Goal: Task Accomplishment & Management: Manage account settings

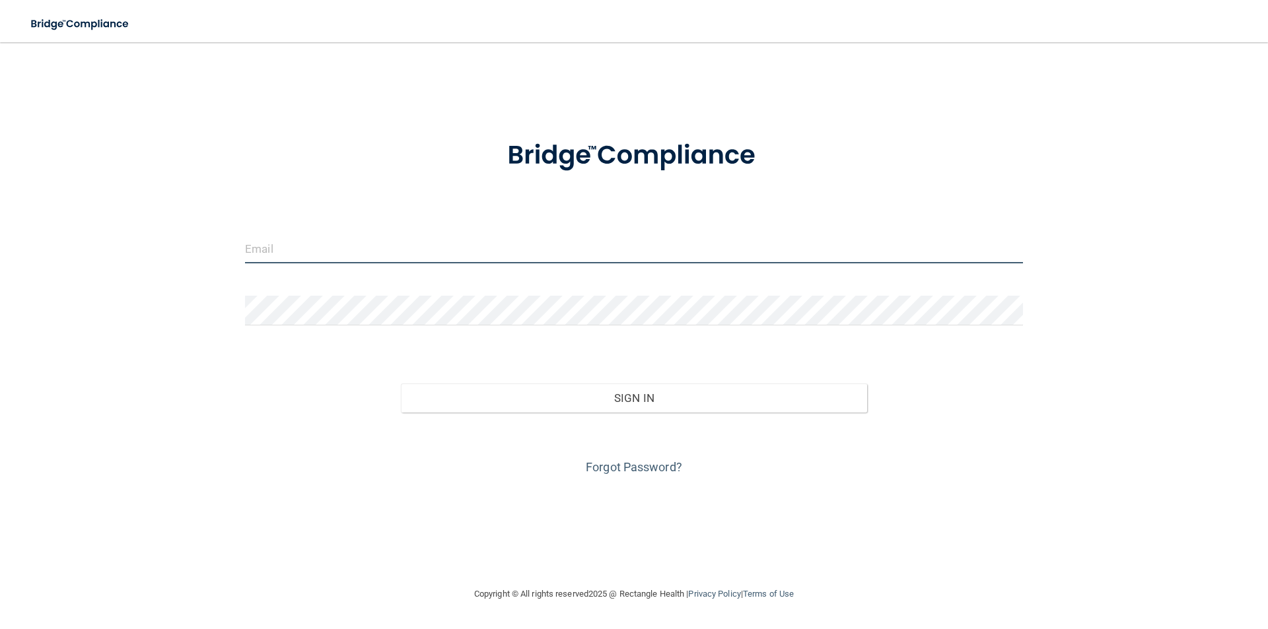
click at [373, 244] on input "email" at bounding box center [634, 249] width 778 height 30
type input "[PERSON_NAME][EMAIL_ADDRESS][PERSON_NAME][DOMAIN_NAME]"
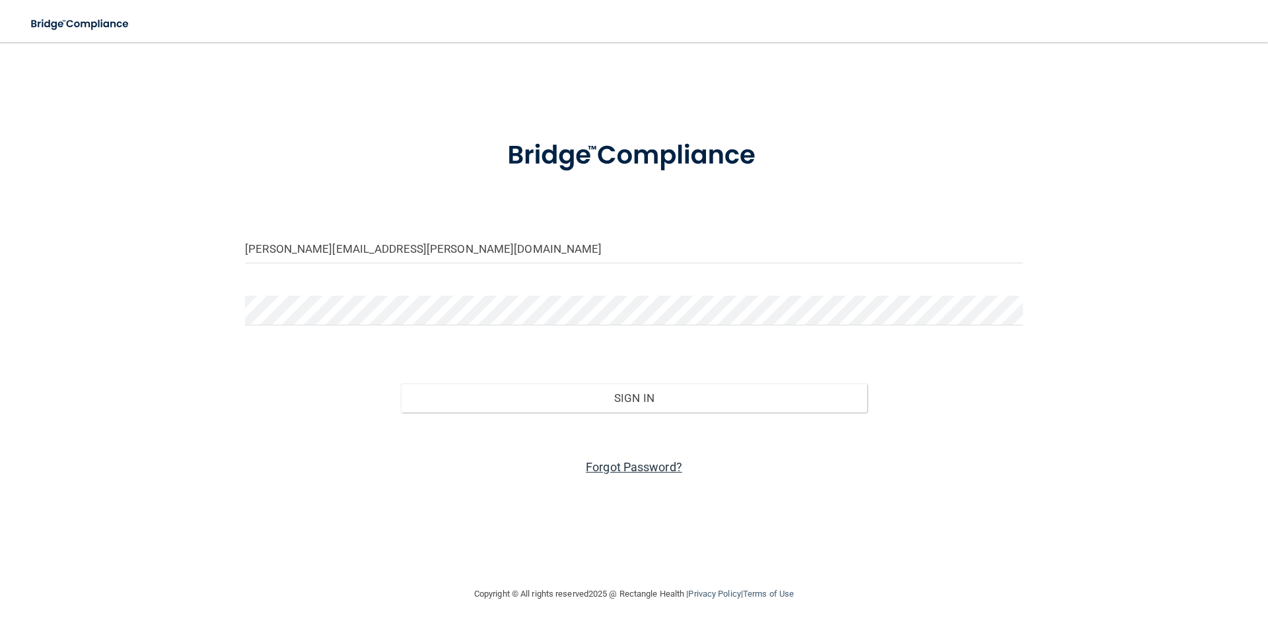
click at [647, 470] on link "Forgot Password?" at bounding box center [634, 467] width 96 height 14
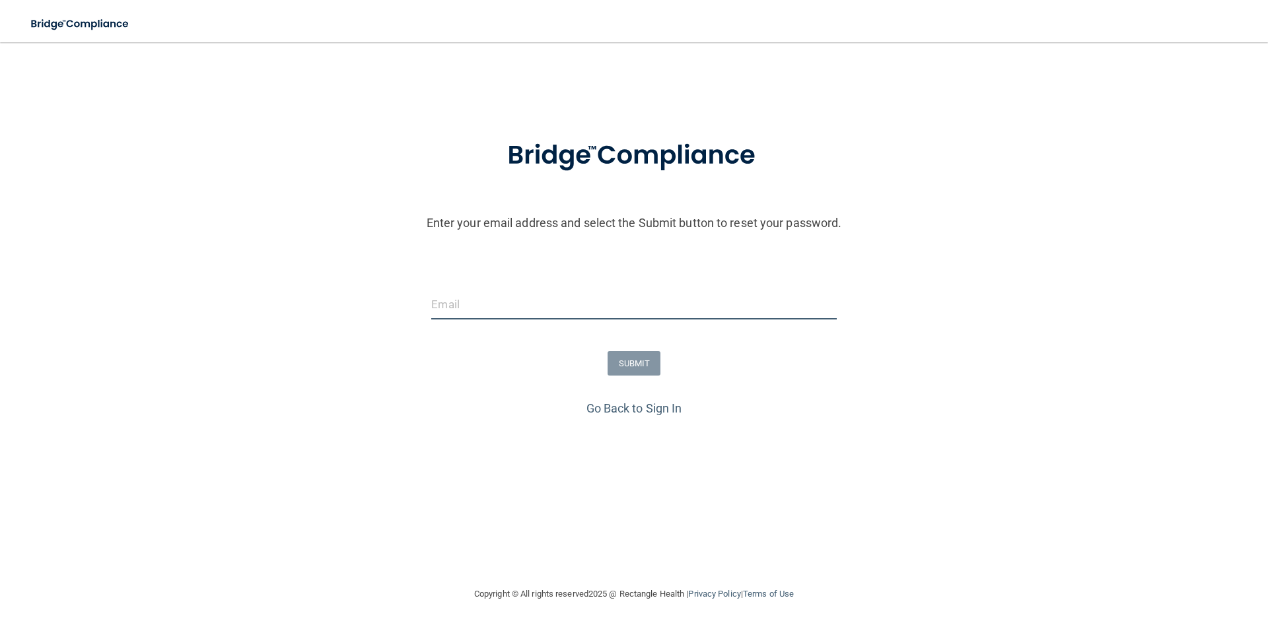
click at [488, 304] on input "email" at bounding box center [633, 305] width 405 height 30
type input "[PERSON_NAME][EMAIL_ADDRESS][PERSON_NAME][DOMAIN_NAME]"
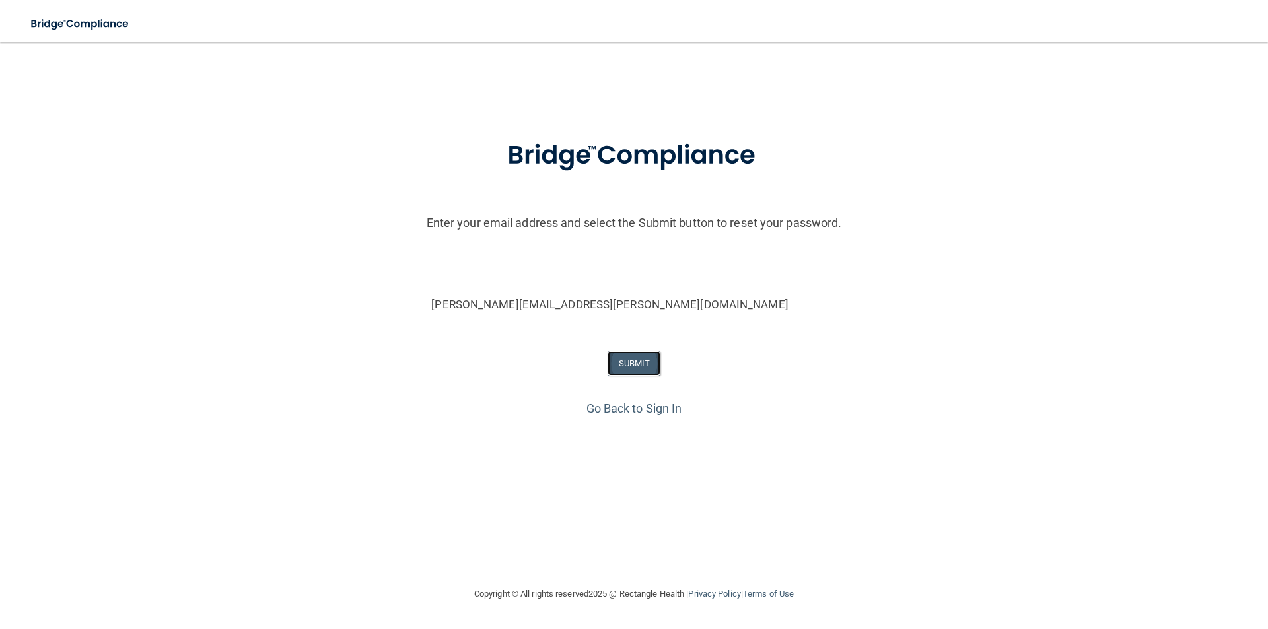
click at [633, 363] on button "SUBMIT" at bounding box center [634, 363] width 53 height 24
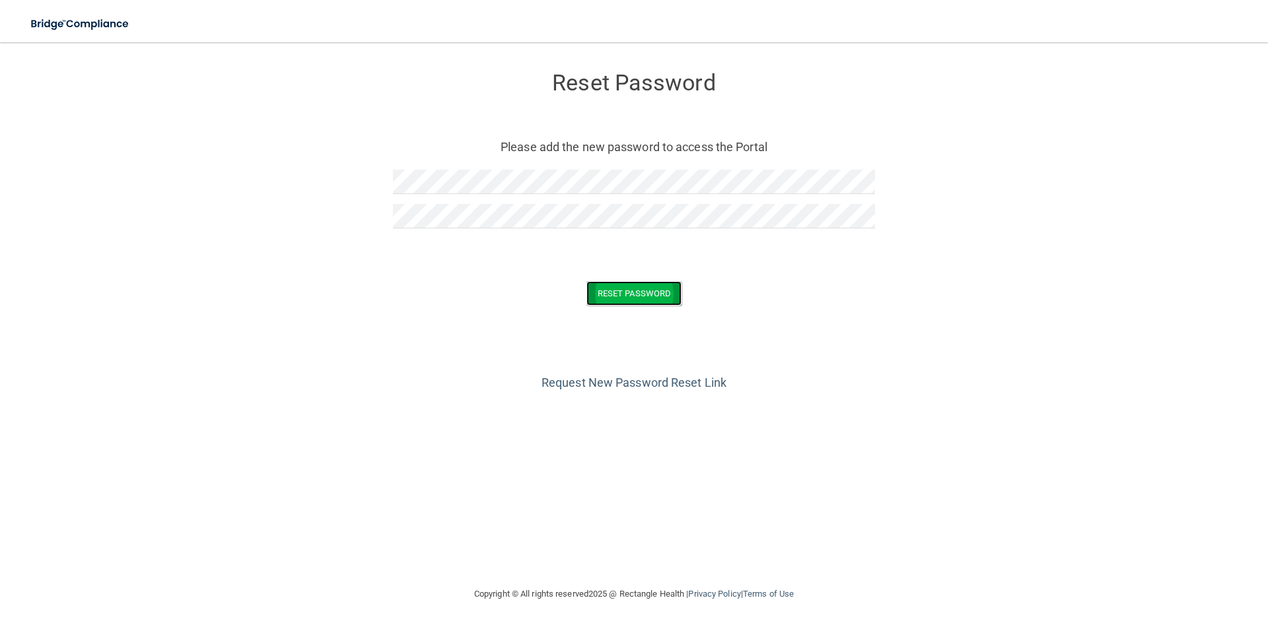
click at [610, 287] on button "Reset Password" at bounding box center [634, 293] width 95 height 24
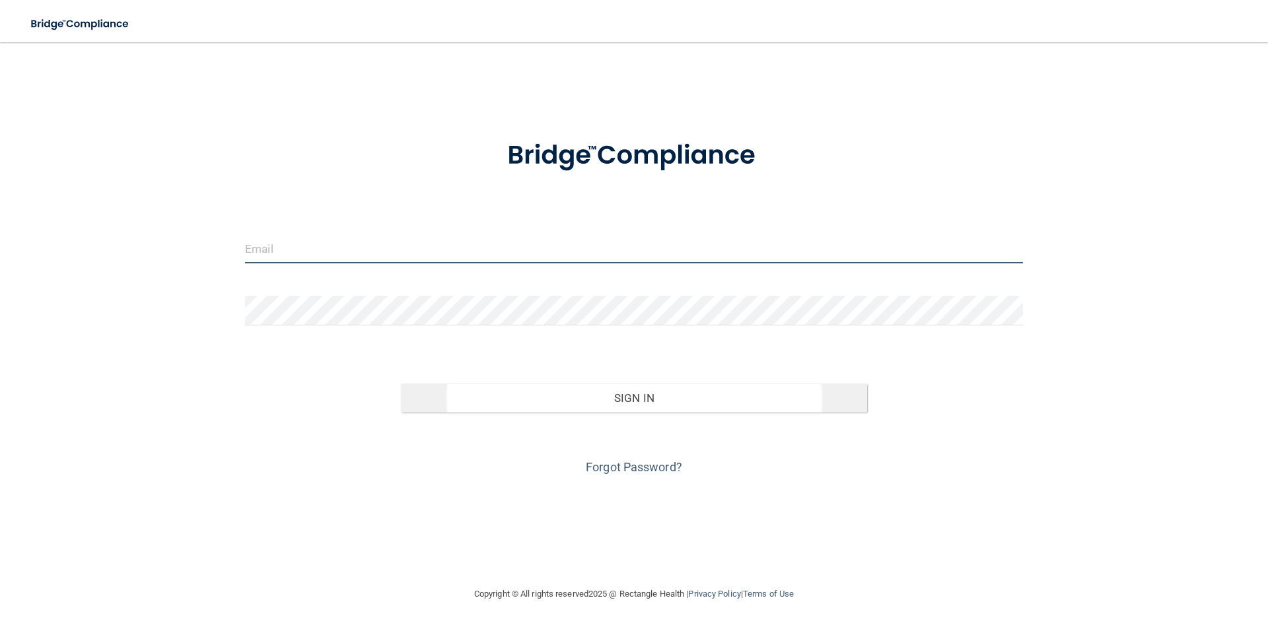
type input "[PERSON_NAME][EMAIL_ADDRESS][PERSON_NAME][DOMAIN_NAME]"
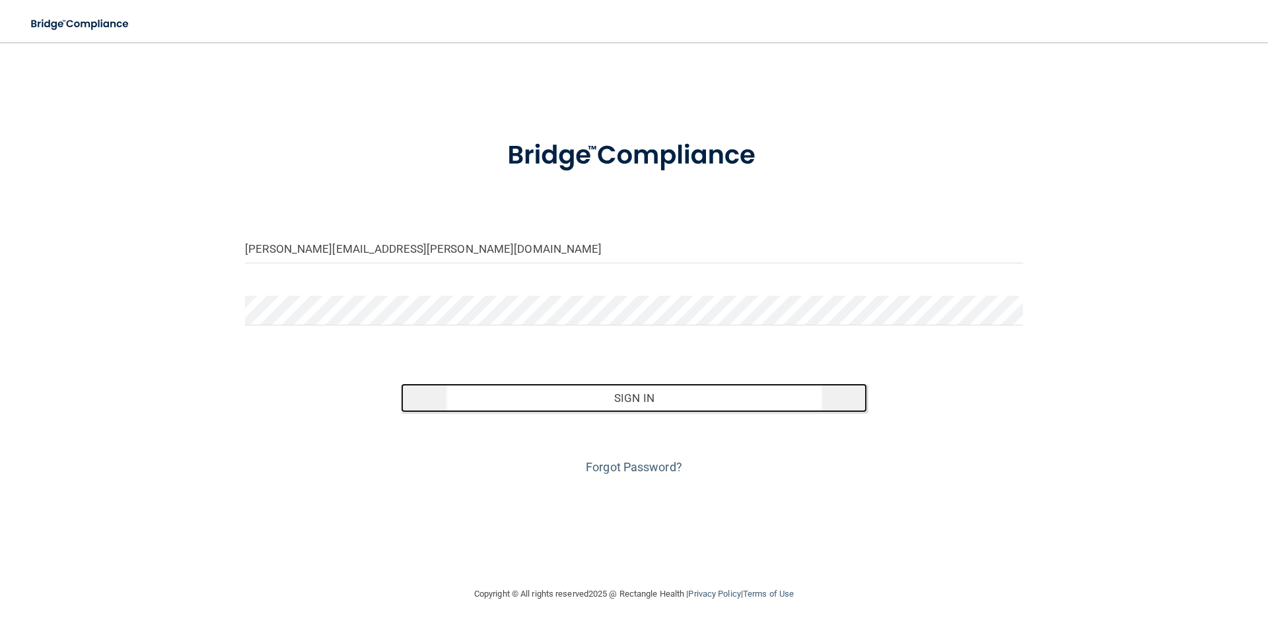
click at [609, 392] on button "Sign In" at bounding box center [634, 398] width 467 height 29
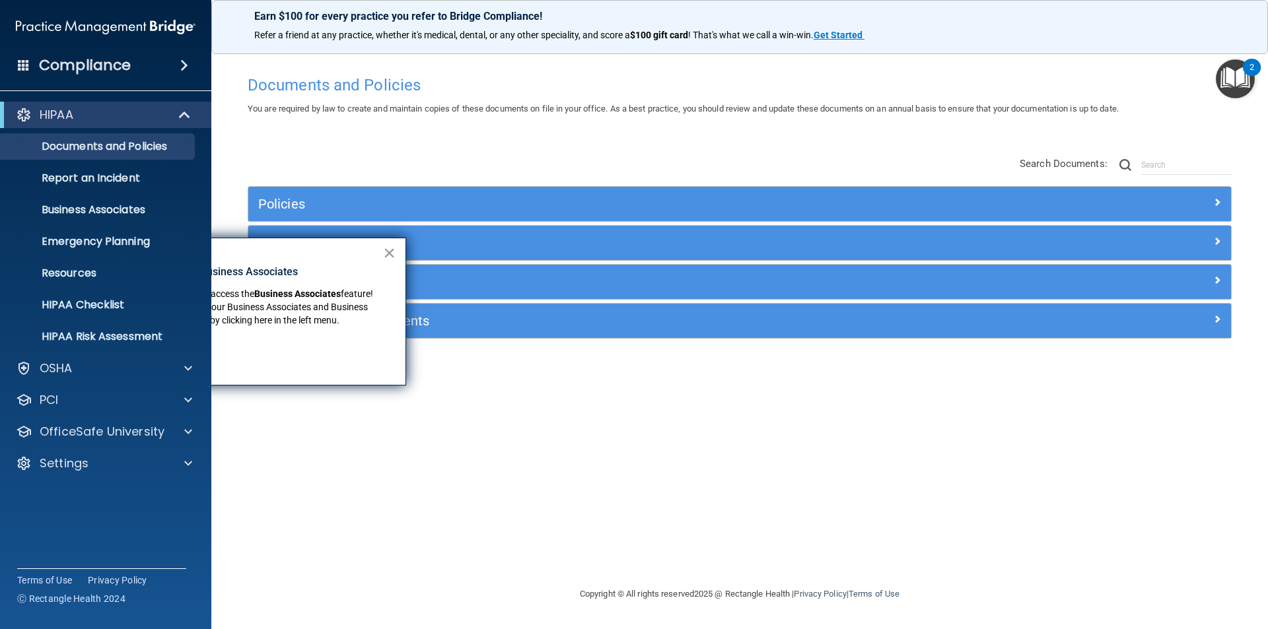
click at [388, 250] on button "×" at bounding box center [389, 252] width 13 height 21
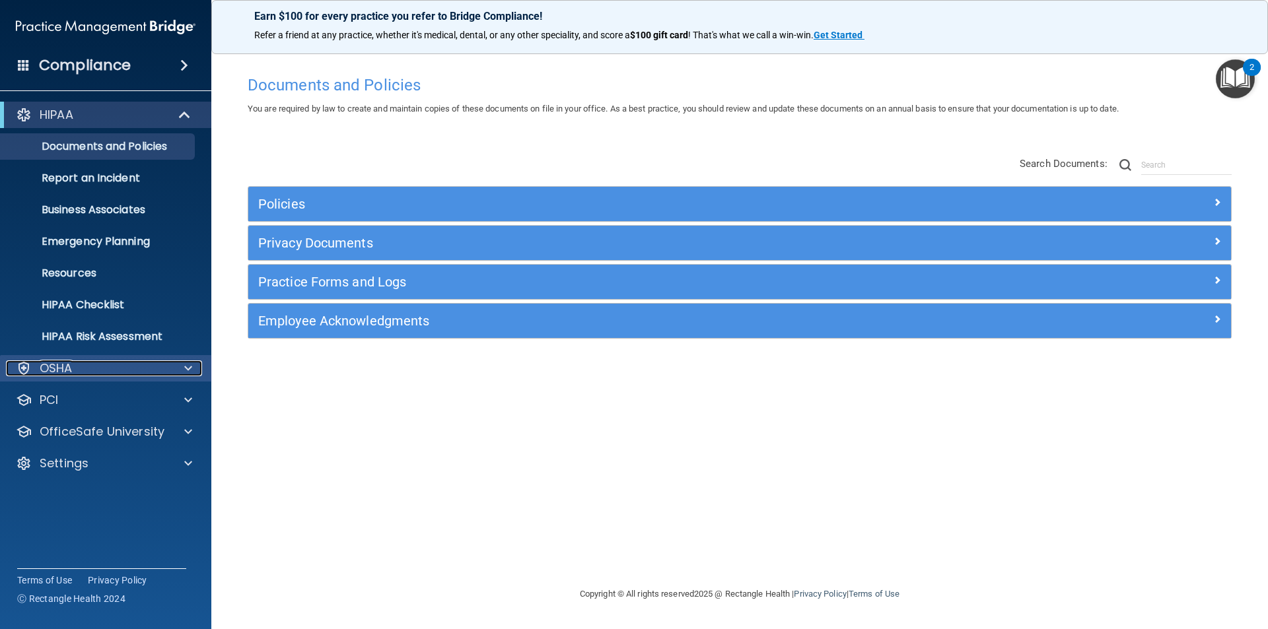
click at [108, 374] on div "OSHA" at bounding box center [88, 369] width 164 height 16
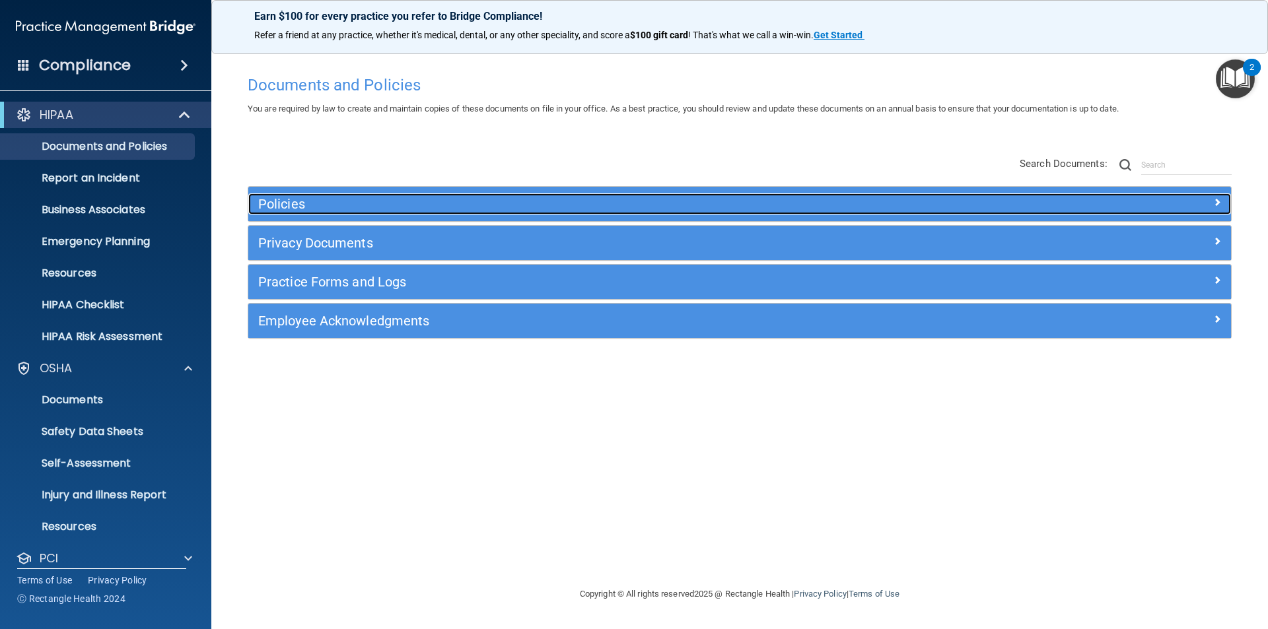
click at [522, 194] on div "Policies" at bounding box center [616, 204] width 737 height 21
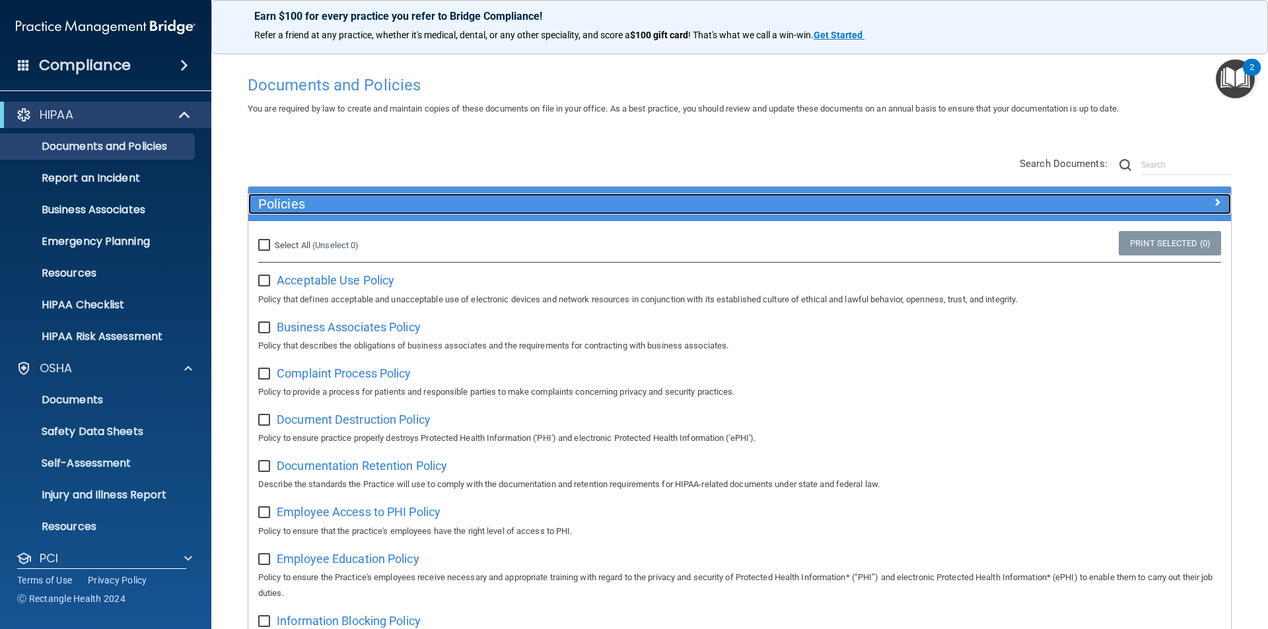
click at [522, 194] on div "Policies" at bounding box center [616, 204] width 737 height 21
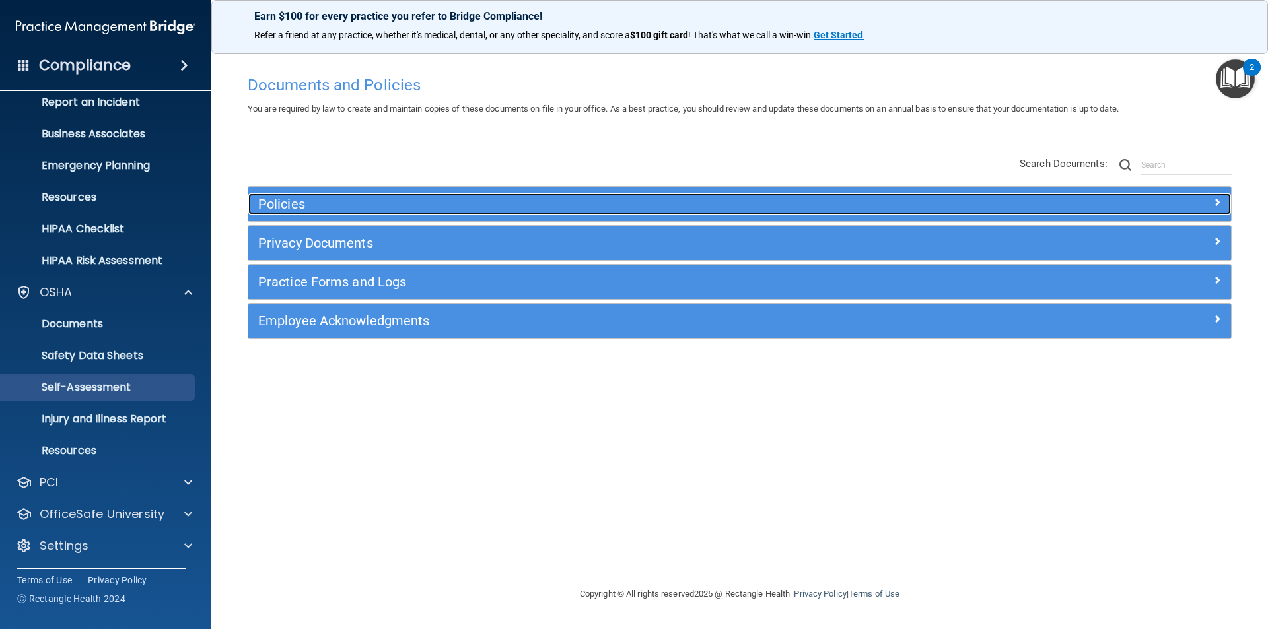
scroll to position [77, 0]
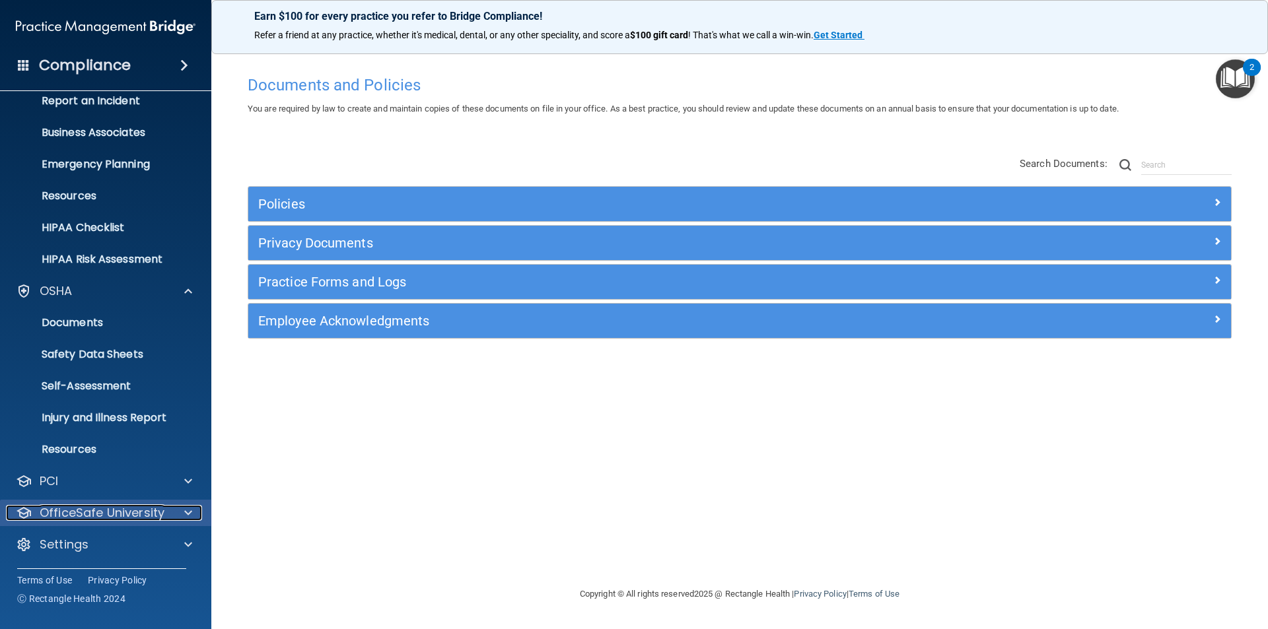
click at [166, 507] on div "OfficeSafe University" at bounding box center [88, 513] width 164 height 16
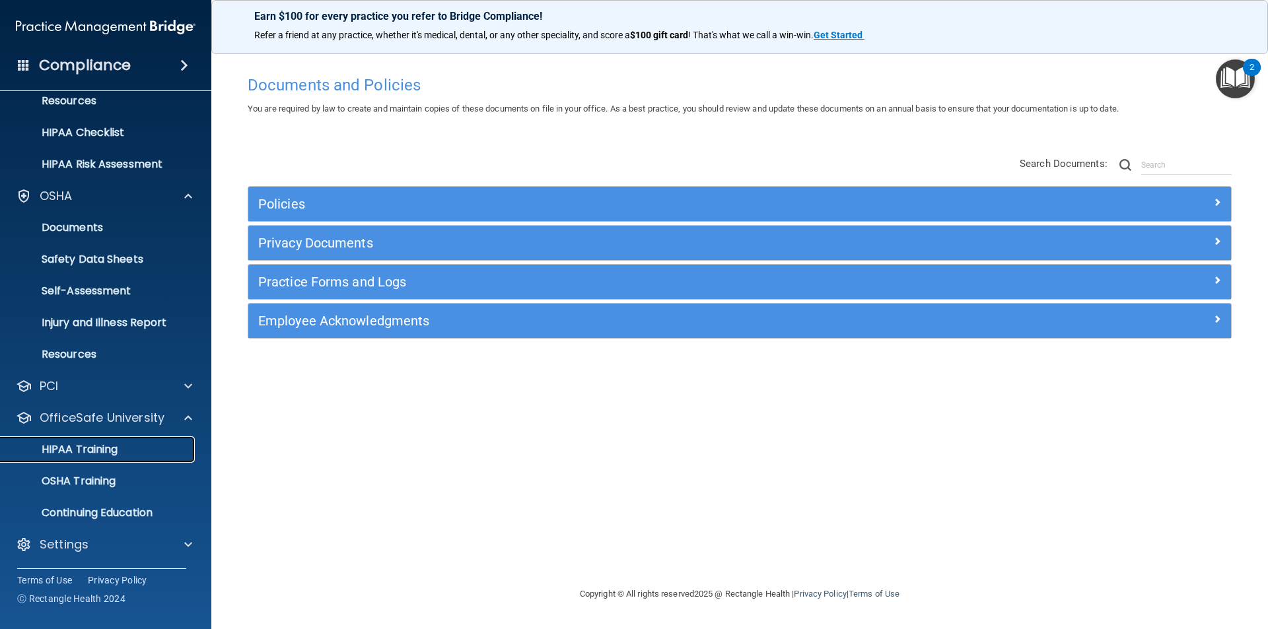
click at [127, 452] on div "HIPAA Training" at bounding box center [99, 449] width 180 height 13
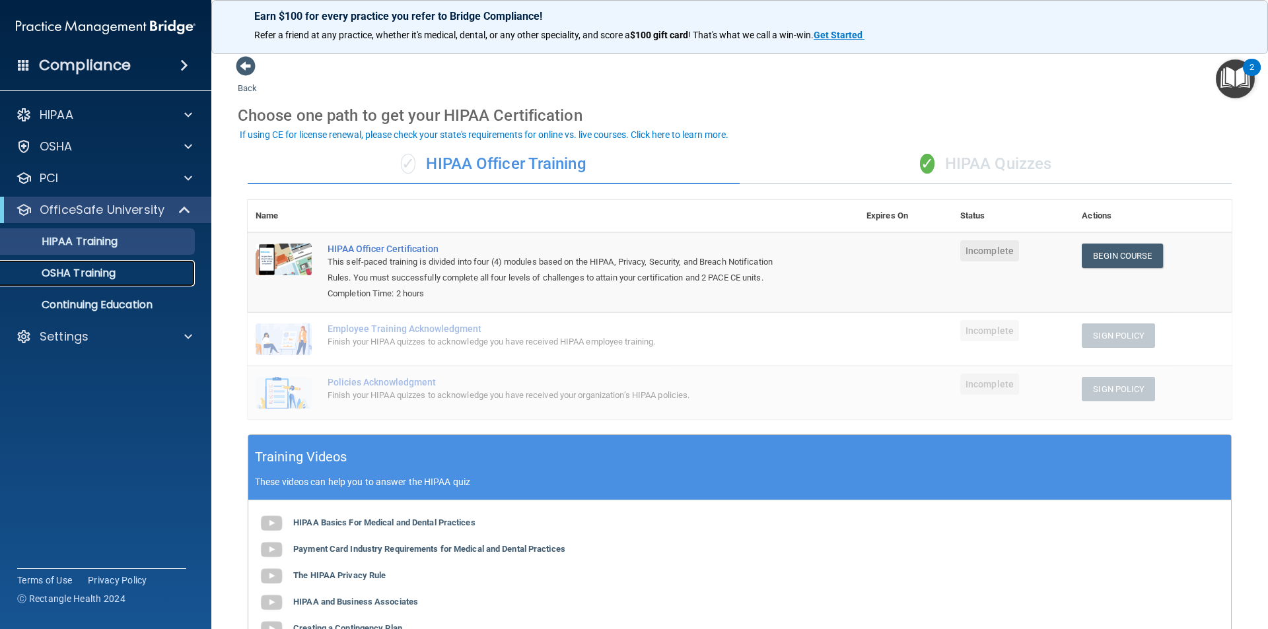
click at [118, 269] on div "OSHA Training" at bounding box center [99, 273] width 180 height 13
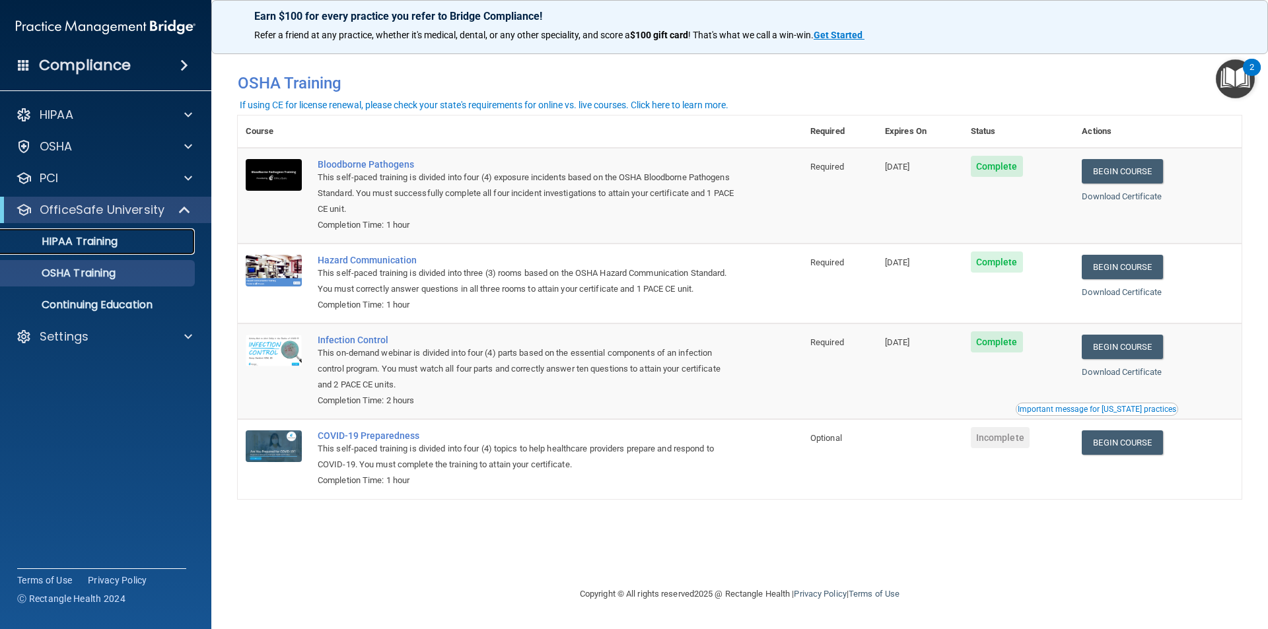
click at [102, 244] on p "HIPAA Training" at bounding box center [63, 241] width 109 height 13
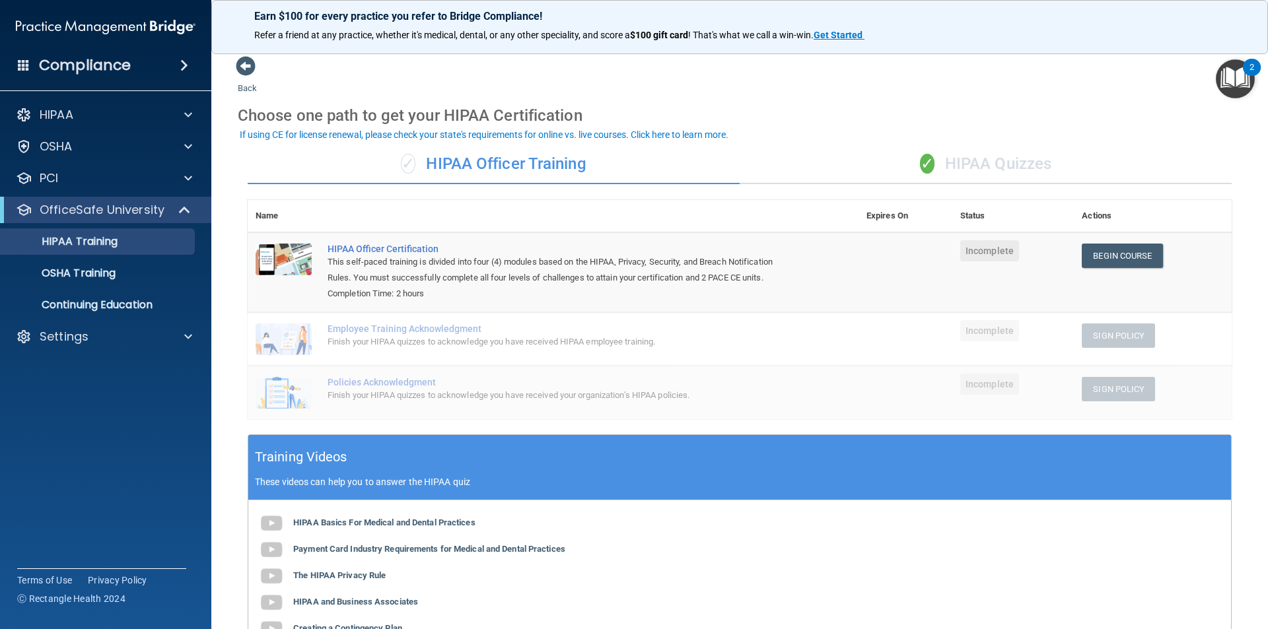
click at [110, 59] on h4 "Compliance" at bounding box center [85, 65] width 92 height 18
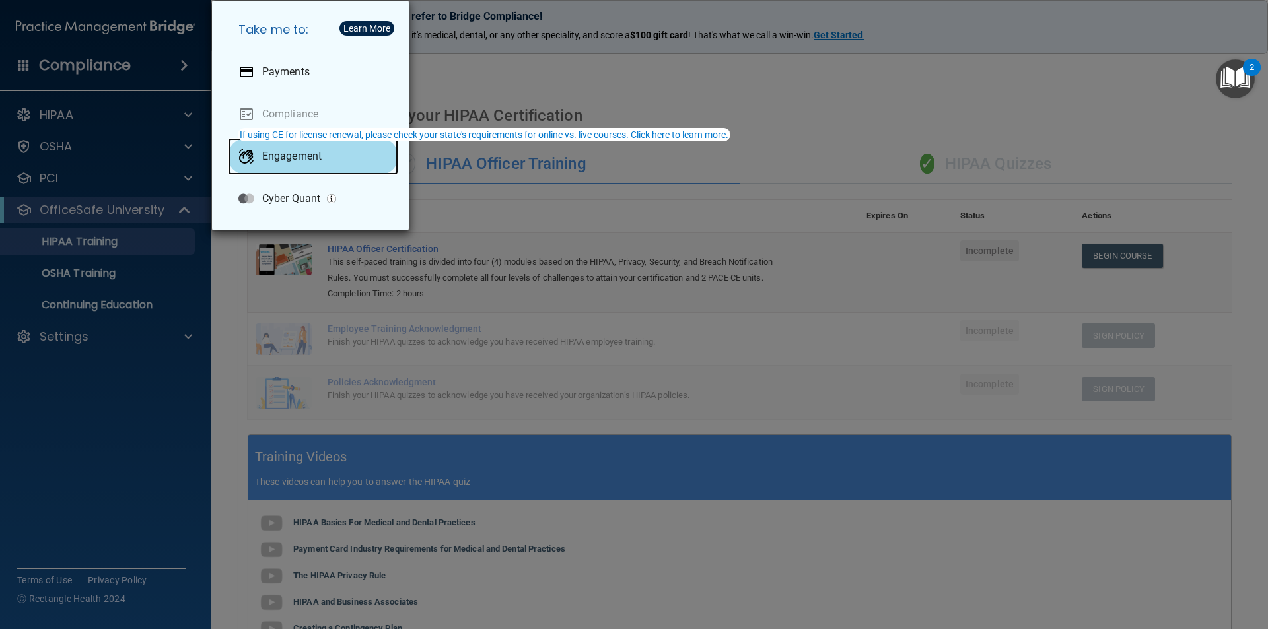
click at [303, 159] on p "Engagement" at bounding box center [291, 156] width 59 height 13
click at [166, 428] on div "Take me to: Payments Compliance Engagement Cyber Quant" at bounding box center [634, 314] width 1268 height 629
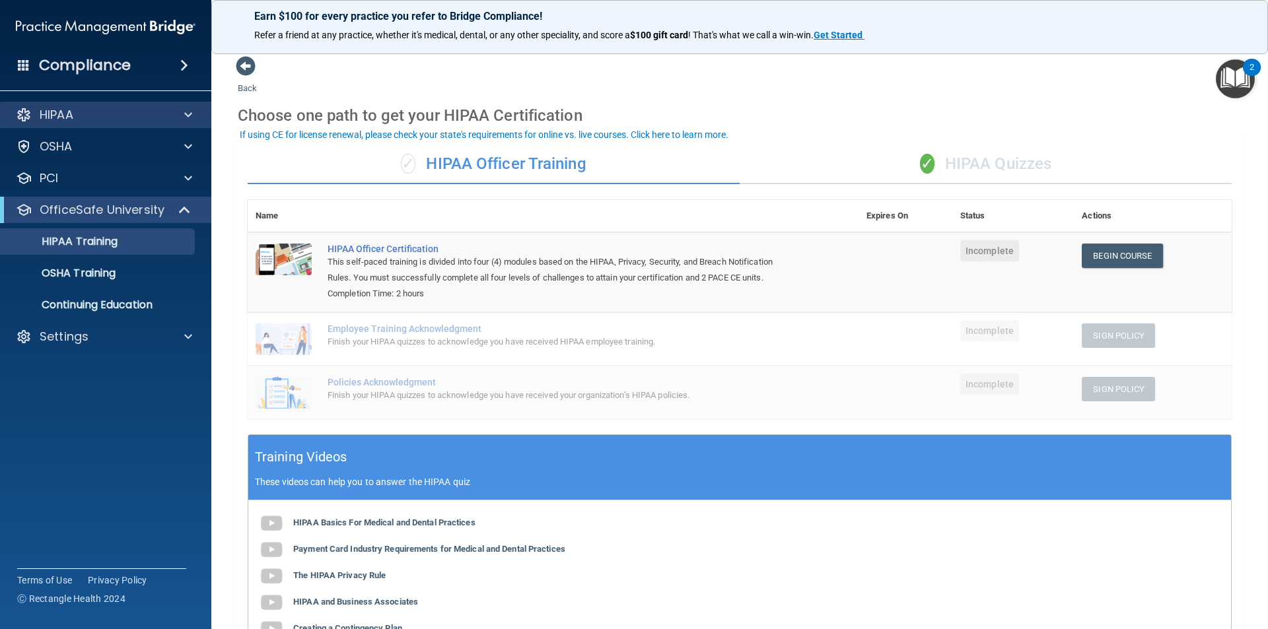
click at [42, 106] on div "HIPAA" at bounding box center [106, 115] width 212 height 26
